Goal: Check status: Check status

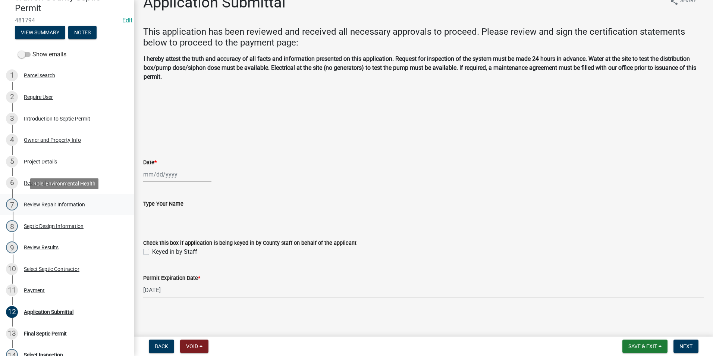
scroll to position [180, 0]
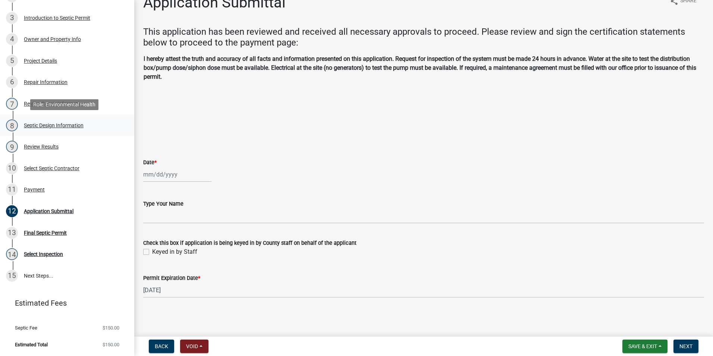
click at [70, 124] on div "Septic Design Information" at bounding box center [54, 125] width 60 height 5
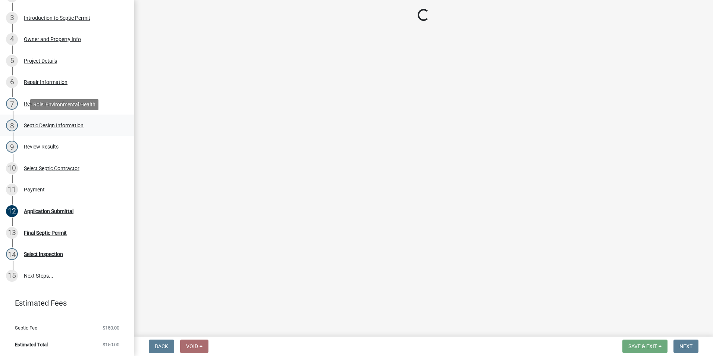
scroll to position [0, 0]
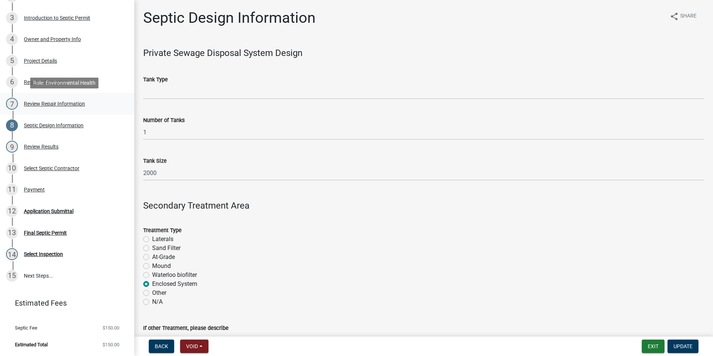
click at [51, 102] on div "Review Repair Information" at bounding box center [54, 103] width 61 height 5
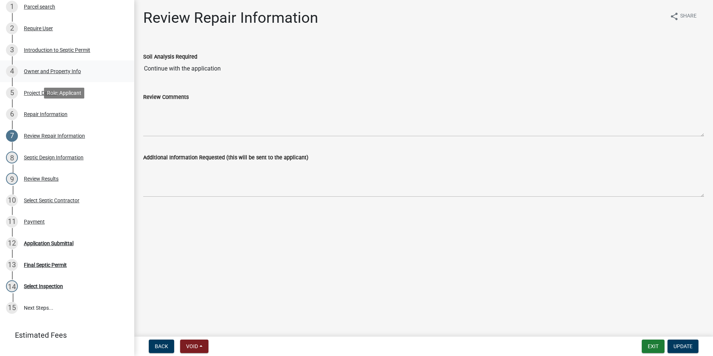
scroll to position [106, 0]
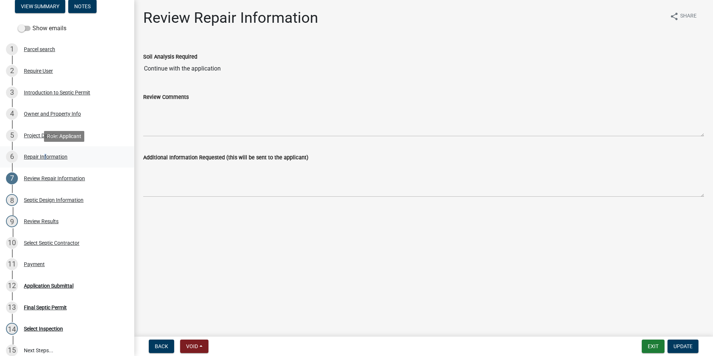
click at [44, 159] on div "6 Repair Information" at bounding box center [64, 157] width 116 height 12
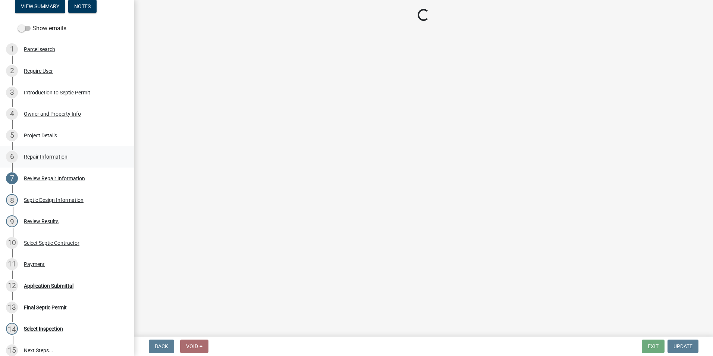
drag, startPoint x: 44, startPoint y: 159, endPoint x: 39, endPoint y: 154, distance: 6.9
click at [39, 154] on div "Repair Information" at bounding box center [46, 156] width 44 height 5
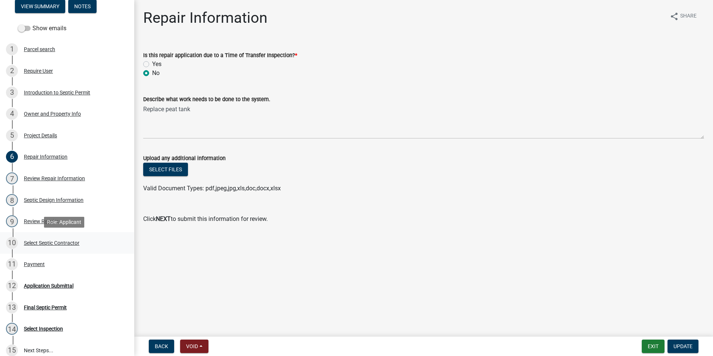
click at [62, 243] on div "Select Septic Contractor" at bounding box center [52, 242] width 56 height 5
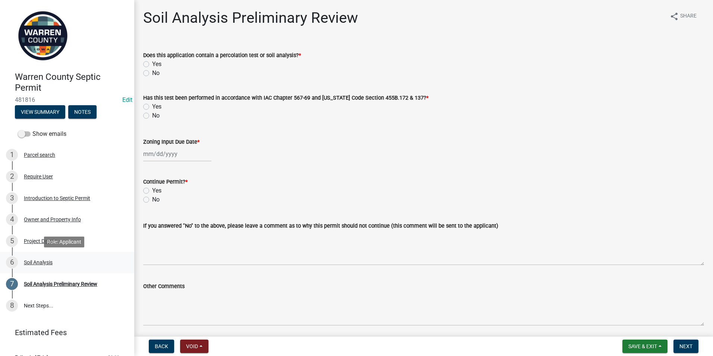
click at [41, 262] on div "Soil Analysis" at bounding box center [38, 262] width 29 height 5
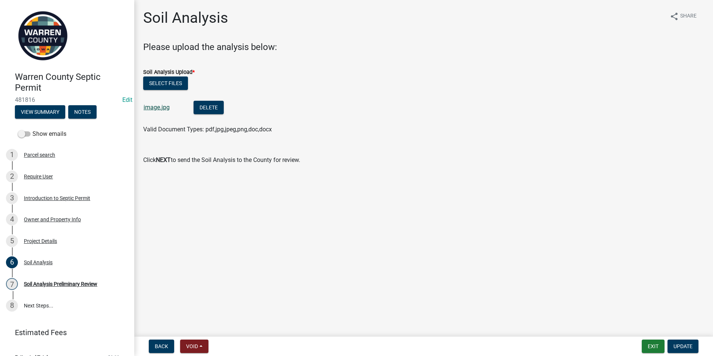
click at [152, 109] on link "image.jpg" at bounding box center [157, 107] width 26 height 7
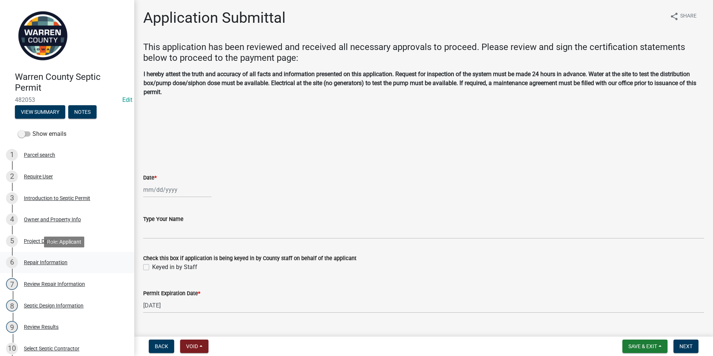
click at [66, 260] on div "Repair Information" at bounding box center [46, 262] width 44 height 5
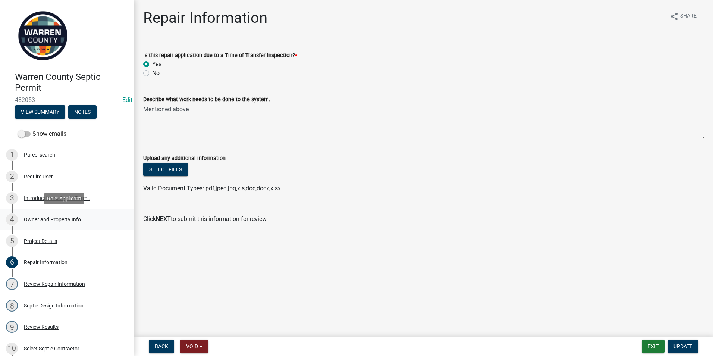
click at [37, 220] on div "Owner and Property Info" at bounding box center [52, 219] width 57 height 5
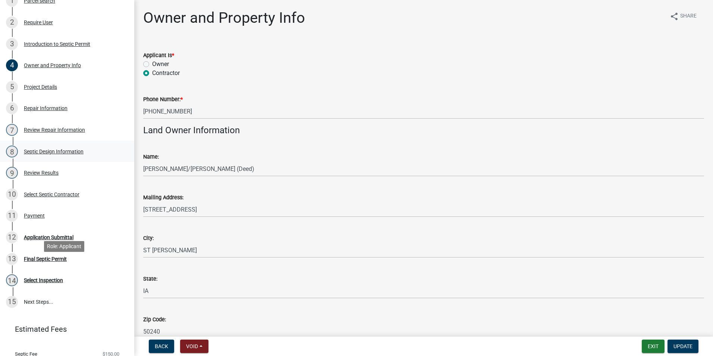
scroll to position [143, 0]
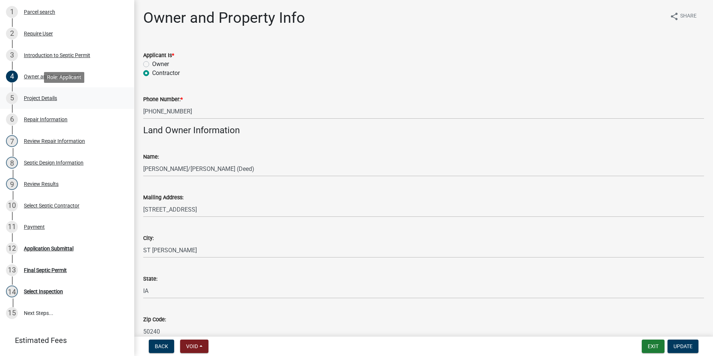
click at [31, 98] on div "Project Details" at bounding box center [40, 97] width 33 height 5
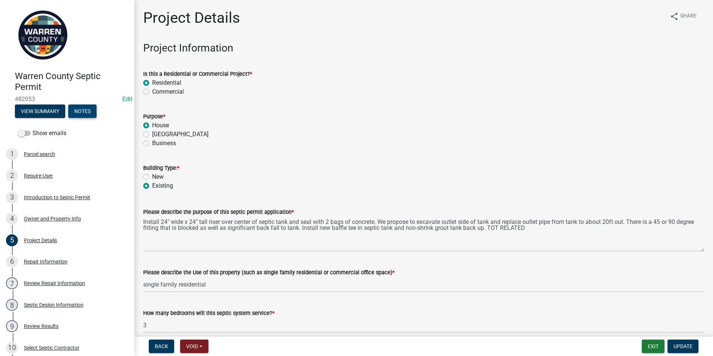
scroll to position [0, 0]
click at [44, 40] on img at bounding box center [43, 36] width 56 height 56
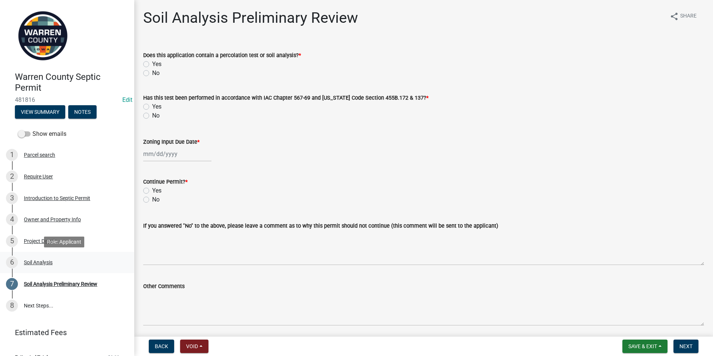
click at [43, 261] on div "Soil Analysis" at bounding box center [38, 262] width 29 height 5
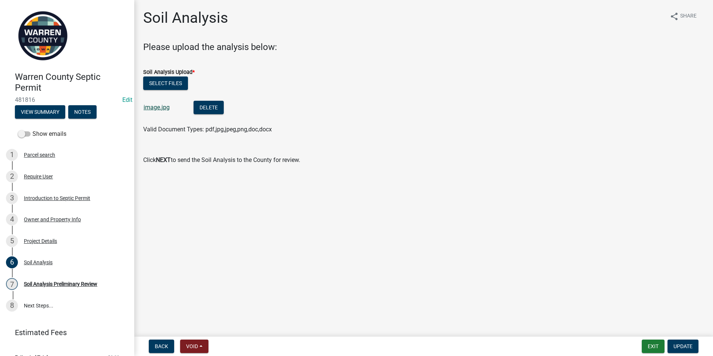
click at [152, 108] on link "image.jpg" at bounding box center [157, 107] width 26 height 7
click at [28, 241] on div "Project Details" at bounding box center [40, 240] width 33 height 5
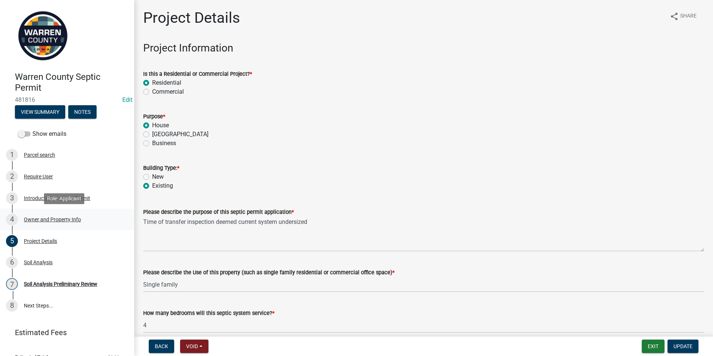
click at [50, 219] on div "Owner and Property Info" at bounding box center [52, 219] width 57 height 5
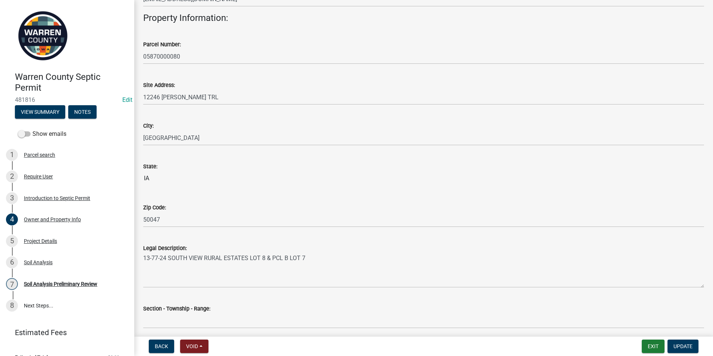
scroll to position [403, 0]
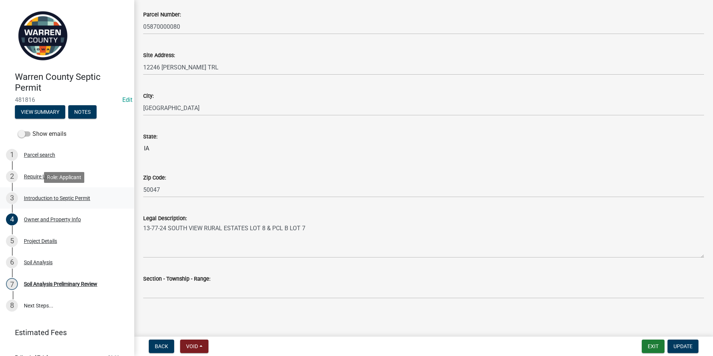
click at [64, 198] on div "Introduction to Septic Permit" at bounding box center [57, 197] width 66 height 5
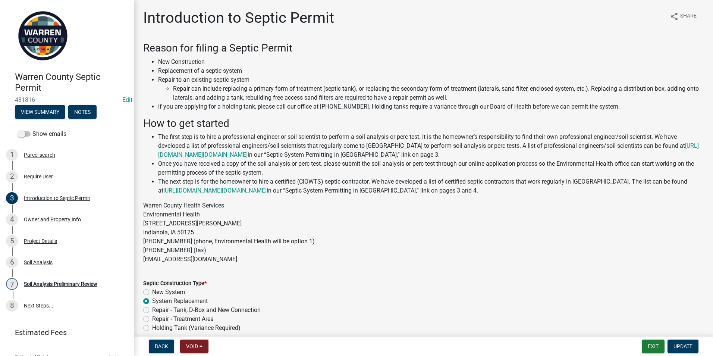
scroll to position [35, 0]
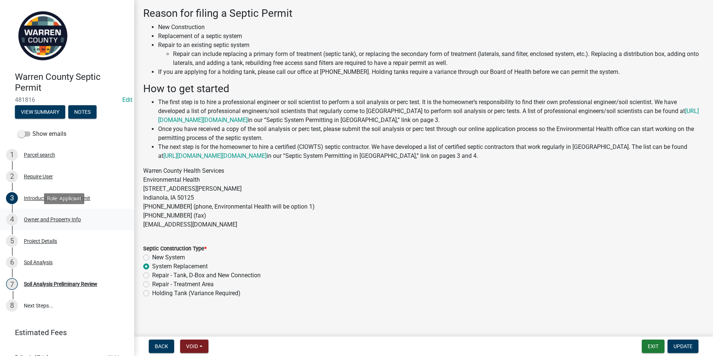
click at [41, 220] on div "Owner and Property Info" at bounding box center [52, 219] width 57 height 5
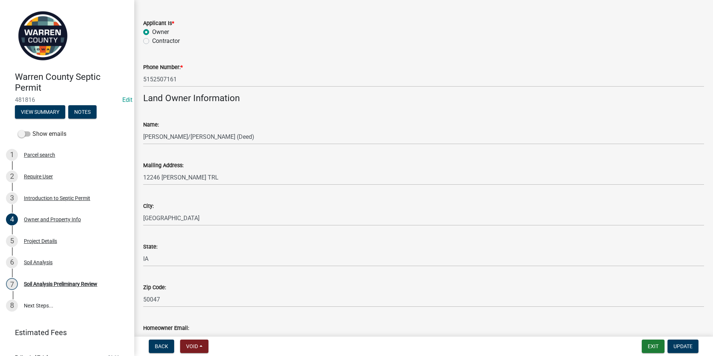
scroll to position [0, 0]
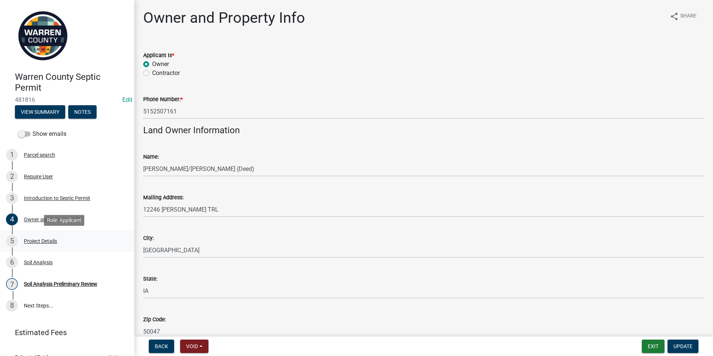
click at [45, 239] on div "Project Details" at bounding box center [40, 240] width 33 height 5
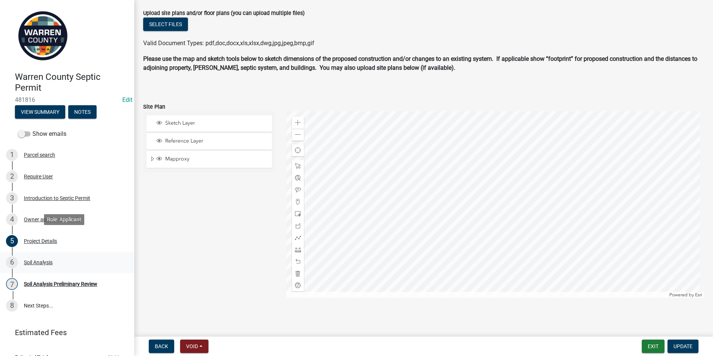
scroll to position [13, 0]
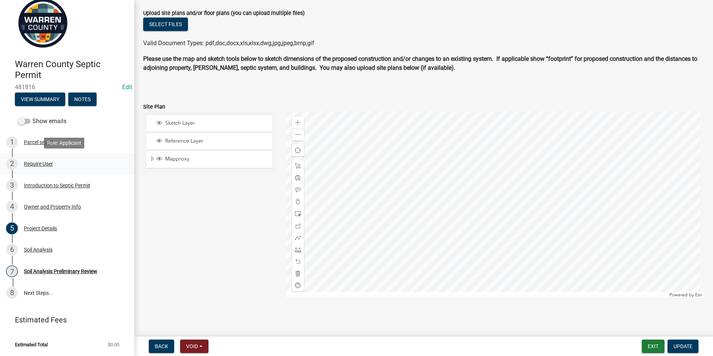
click at [44, 164] on div "Require User" at bounding box center [38, 163] width 29 height 5
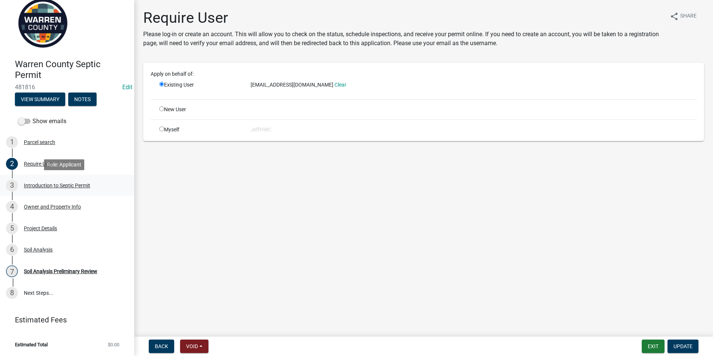
click at [40, 182] on div "3 Introduction to Septic Permit" at bounding box center [64, 185] width 116 height 12
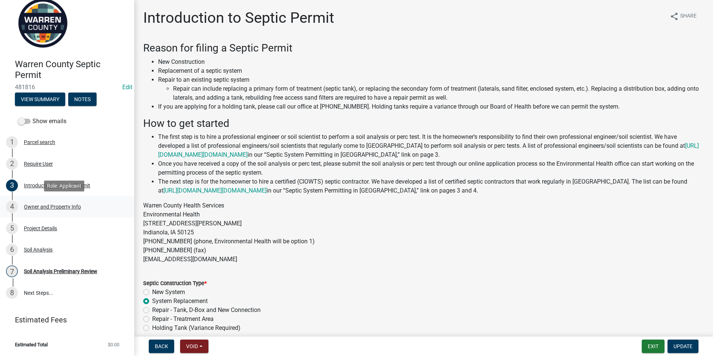
click at [32, 207] on div "Owner and Property Info" at bounding box center [52, 206] width 57 height 5
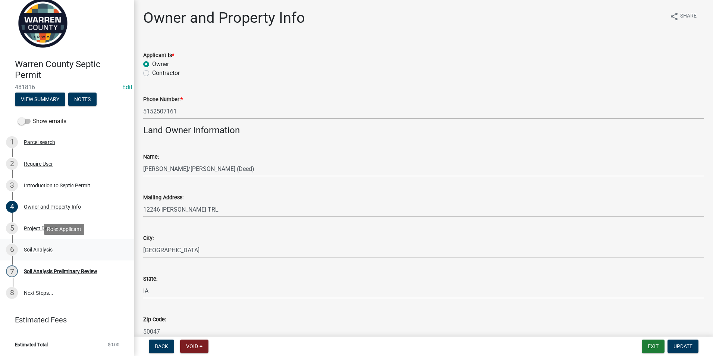
click at [40, 248] on div "Soil Analysis" at bounding box center [38, 249] width 29 height 5
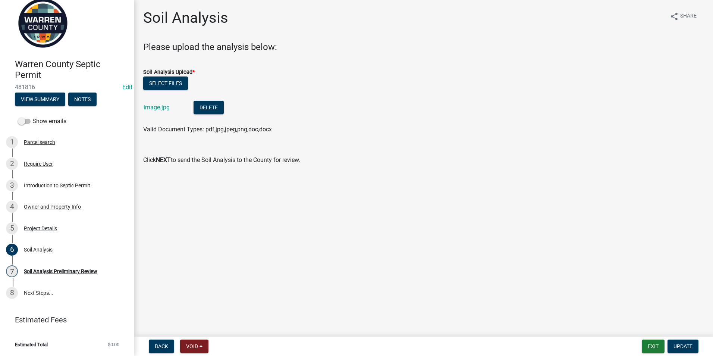
click at [162, 111] on div "image.jpg" at bounding box center [163, 108] width 38 height 15
click at [162, 107] on link "image.jpg" at bounding box center [157, 107] width 26 height 7
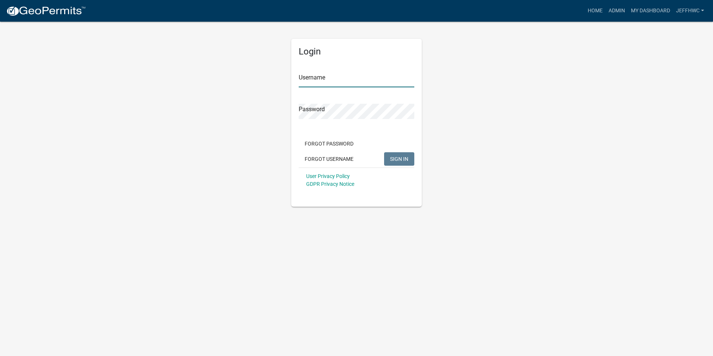
type input "JeffHWC"
click at [323, 80] on input "JeffHWC" at bounding box center [357, 79] width 116 height 15
click at [396, 158] on span "SIGN IN" at bounding box center [399, 159] width 18 height 6
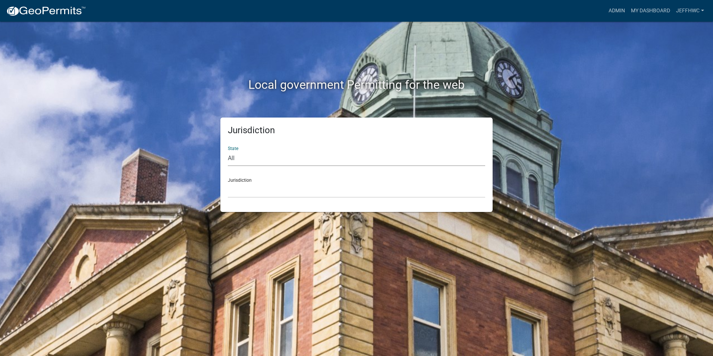
click at [244, 161] on select "All [US_STATE] [US_STATE] [US_STATE] [US_STATE] [US_STATE] [US_STATE] [US_STATE…" at bounding box center [356, 158] width 257 height 15
select select "[US_STATE]"
click at [228, 151] on select "All [US_STATE] [US_STATE] [US_STATE] [US_STATE] [US_STATE] [US_STATE] [US_STATE…" at bounding box center [356, 158] width 257 height 15
click at [239, 191] on select "[GEOGRAPHIC_DATA], [US_STATE] [GEOGRAPHIC_DATA], [US_STATE] [GEOGRAPHIC_DATA], …" at bounding box center [356, 189] width 257 height 15
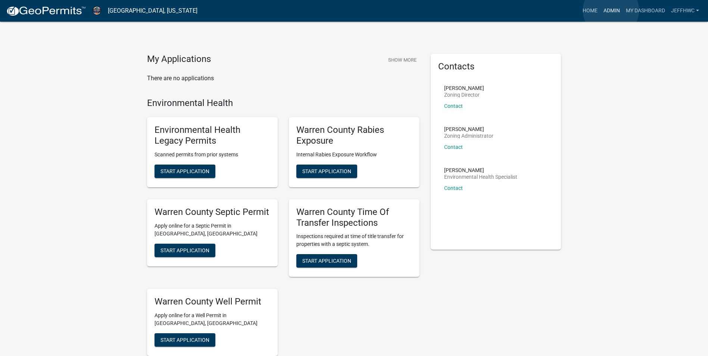
click at [611, 10] on link "Admin" at bounding box center [611, 11] width 22 height 14
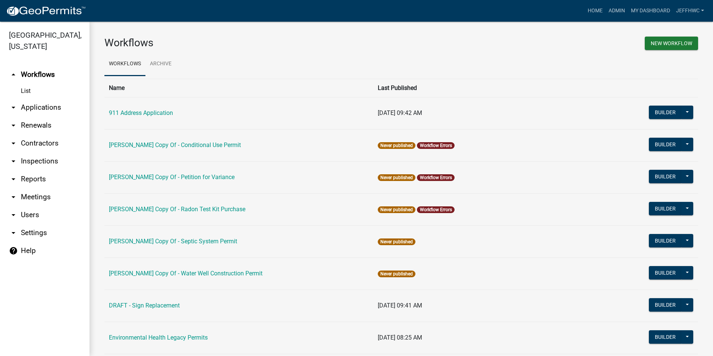
click at [12, 103] on icon "arrow_drop_down" at bounding box center [13, 107] width 9 height 9
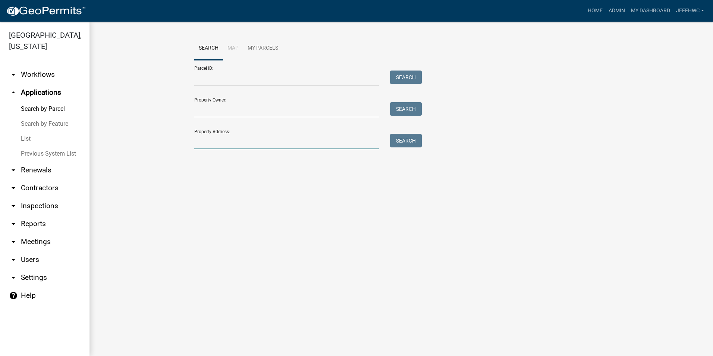
click at [222, 145] on input "Property Address:" at bounding box center [286, 141] width 185 height 15
type input "15498"
click at [402, 140] on button "Search" at bounding box center [406, 140] width 32 height 13
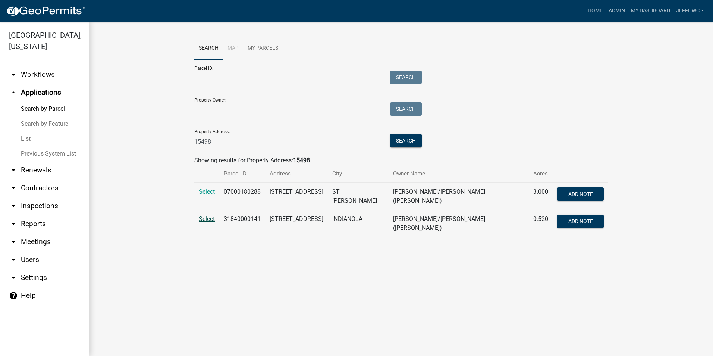
click at [210, 216] on span "Select" at bounding box center [207, 218] width 16 height 7
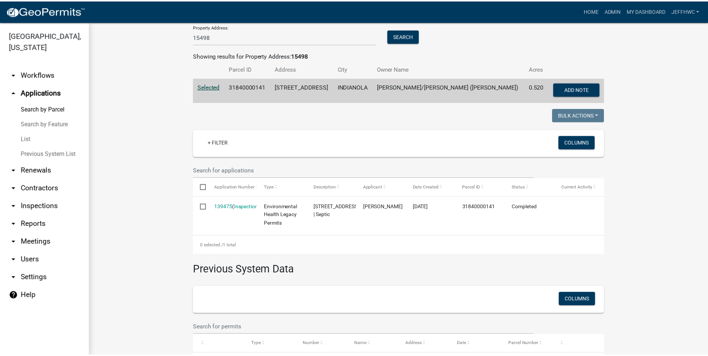
scroll to position [118, 0]
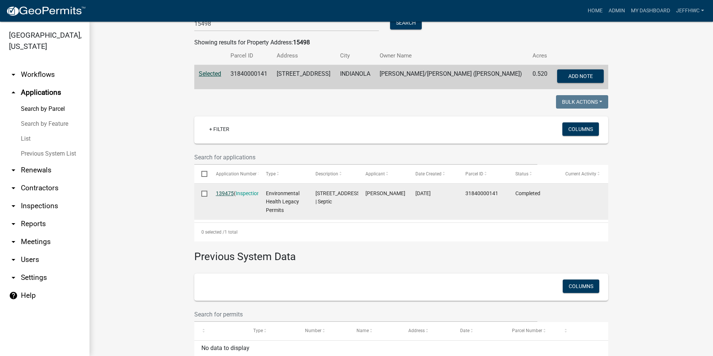
click at [216, 191] on link "139475" at bounding box center [225, 193] width 18 height 6
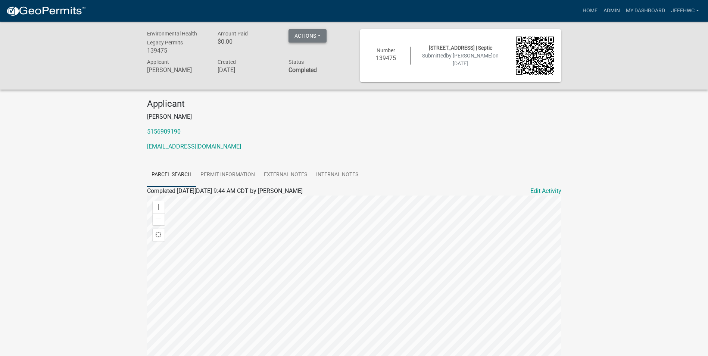
click at [320, 32] on button "Actions" at bounding box center [307, 35] width 38 height 13
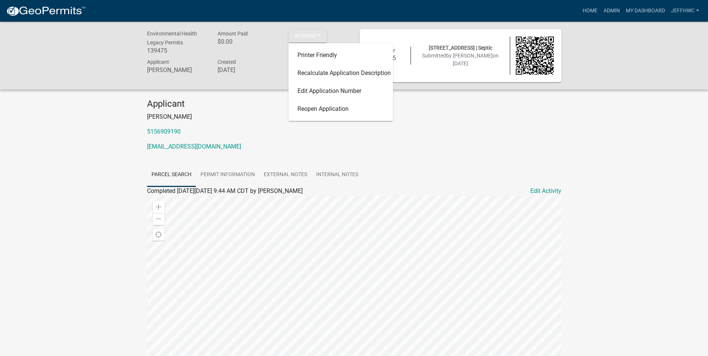
click at [469, 125] on div "Applicant [PERSON_NAME] 5156909190 [EMAIL_ADDRESS][DOMAIN_NAME]" at bounding box center [353, 127] width 425 height 59
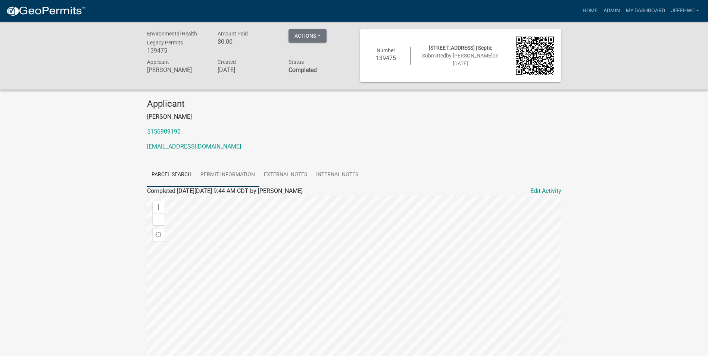
click at [232, 175] on link "Permit Information" at bounding box center [227, 175] width 63 height 24
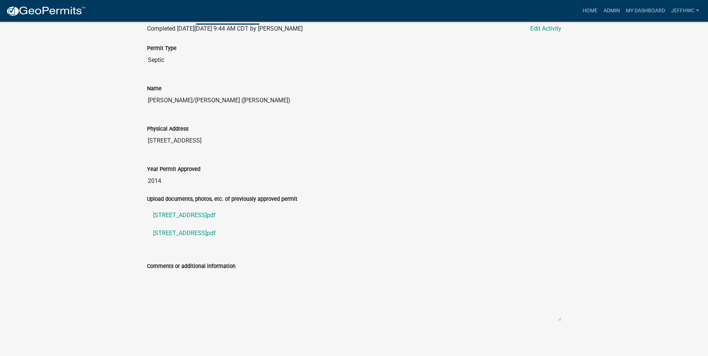
scroll to position [165, 0]
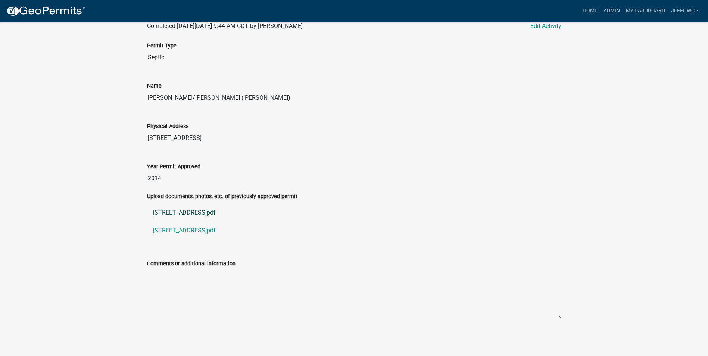
click at [164, 211] on link "[STREET_ADDRESS]pdf" at bounding box center [354, 213] width 414 height 18
click at [194, 231] on link "[STREET_ADDRESS]pdf" at bounding box center [354, 231] width 414 height 18
click at [86, 168] on div "Environmental Health Legacy Permits 139475 Amount Paid $0.00 Actions Printer Fr…" at bounding box center [354, 102] width 708 height 490
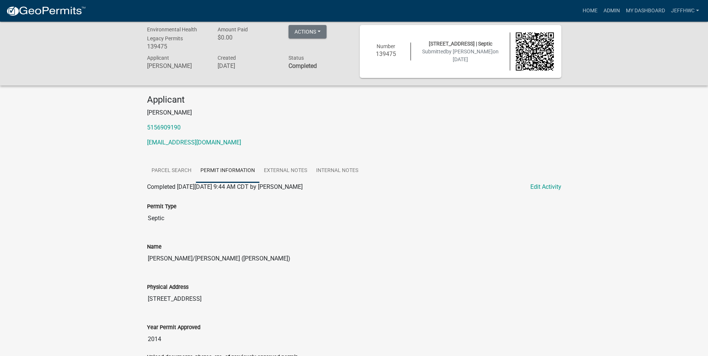
scroll to position [0, 0]
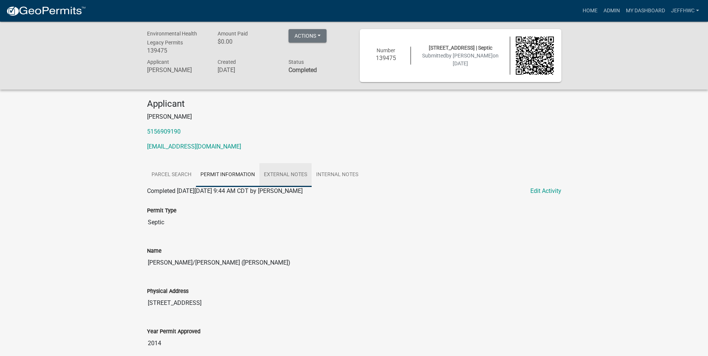
click at [290, 173] on link "External Notes" at bounding box center [285, 175] width 52 height 24
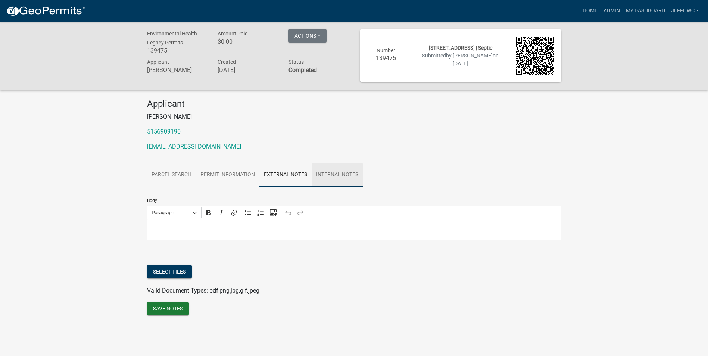
click at [331, 169] on link "Internal Notes" at bounding box center [336, 175] width 51 height 24
click at [178, 167] on link "Parcel search" at bounding box center [171, 175] width 49 height 24
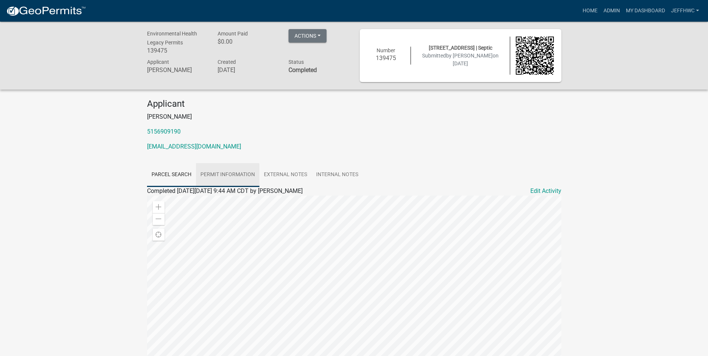
click at [213, 173] on link "Permit Information" at bounding box center [227, 175] width 63 height 24
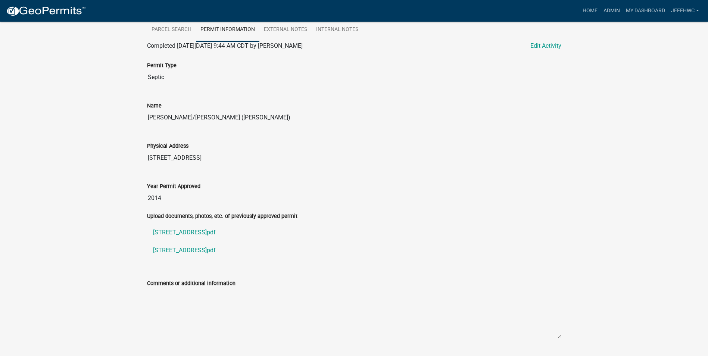
scroll to position [128, 0]
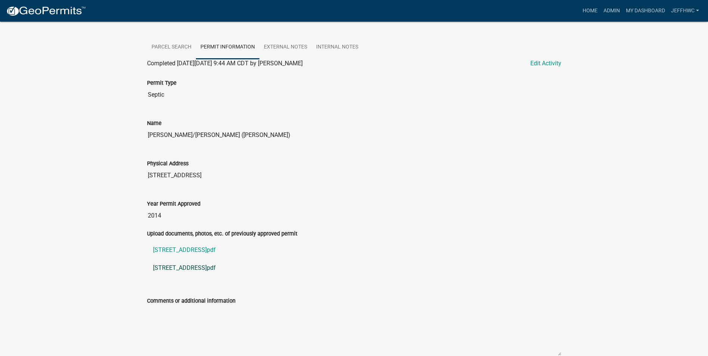
click at [177, 267] on link "[STREET_ADDRESS]pdf" at bounding box center [354, 268] width 414 height 18
click at [425, 204] on div "Year Permit Approved" at bounding box center [354, 203] width 414 height 9
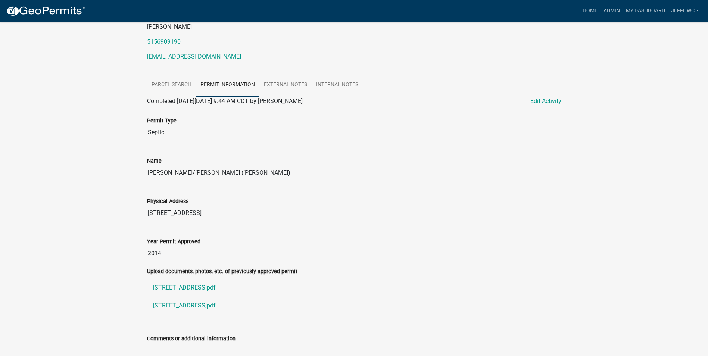
scroll to position [165, 0]
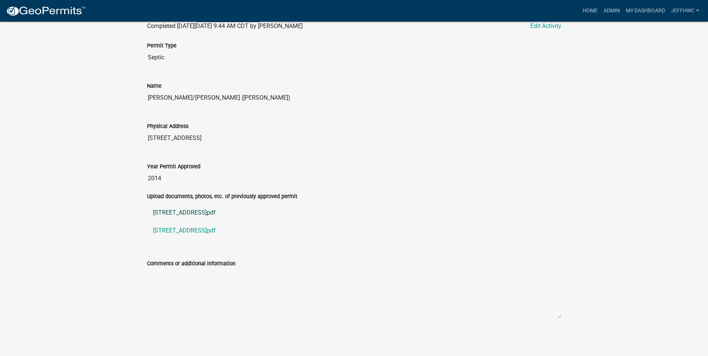
click at [214, 212] on link "[STREET_ADDRESS]pdf" at bounding box center [354, 213] width 414 height 18
click at [211, 231] on link "[STREET_ADDRESS]pdf" at bounding box center [354, 231] width 414 height 18
